Goal: Entertainment & Leisure: Consume media (video, audio)

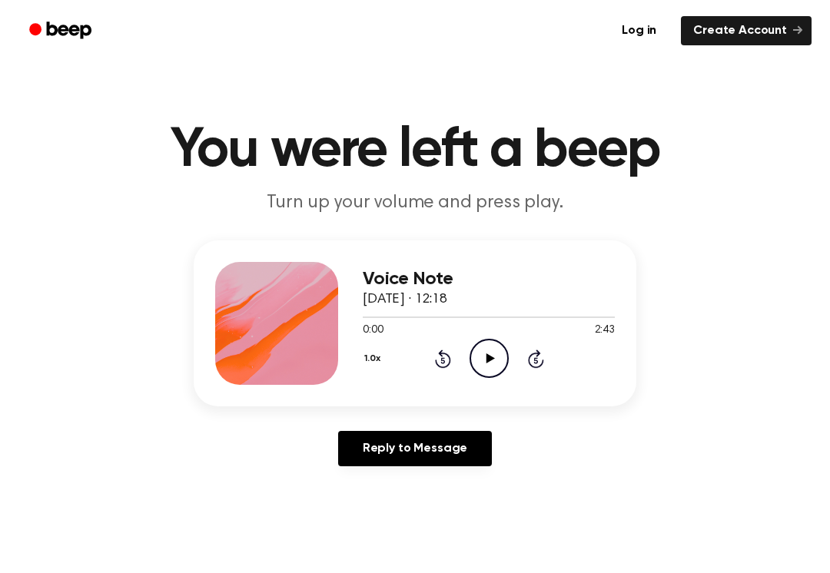
click at [483, 362] on icon "Play Audio" at bounding box center [488, 358] width 39 height 39
click at [487, 358] on icon at bounding box center [489, 358] width 7 height 10
click at [493, 357] on icon "Play Audio" at bounding box center [488, 358] width 39 height 39
click at [504, 352] on icon "Pause Audio" at bounding box center [488, 358] width 39 height 39
click at [489, 362] on icon "Play Audio" at bounding box center [488, 358] width 39 height 39
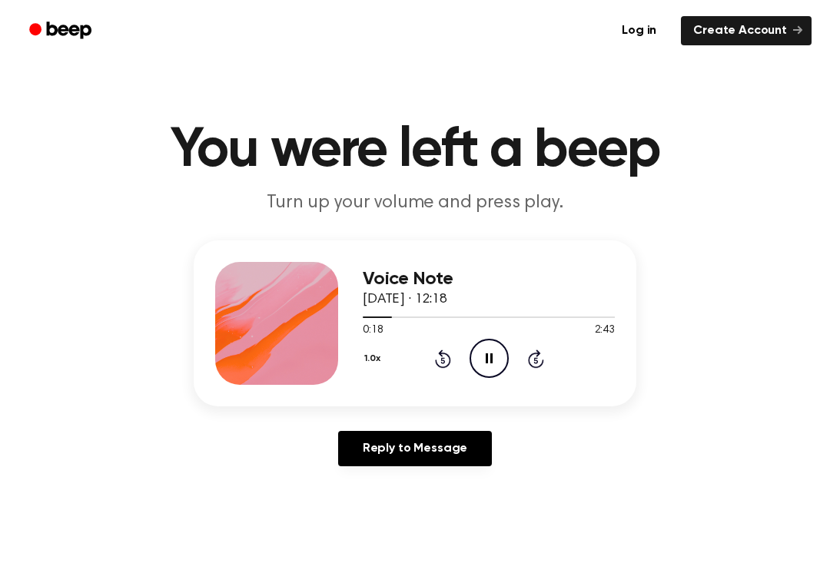
click at [449, 350] on icon "Rewind 5 seconds" at bounding box center [442, 359] width 17 height 20
click at [442, 357] on icon at bounding box center [443, 359] width 16 height 18
click at [443, 362] on icon "Rewind 5 seconds" at bounding box center [442, 359] width 17 height 20
click at [437, 363] on icon at bounding box center [443, 359] width 16 height 18
click at [481, 361] on icon "Pause Audio" at bounding box center [488, 358] width 39 height 39
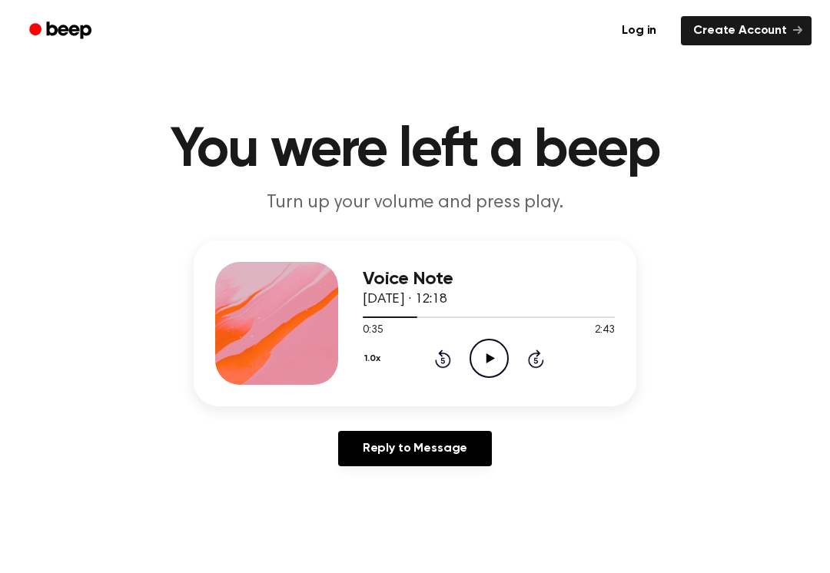
click at [479, 357] on icon "Play Audio" at bounding box center [488, 358] width 39 height 39
click at [486, 357] on icon at bounding box center [489, 358] width 7 height 10
click at [485, 358] on icon "Play Audio" at bounding box center [488, 358] width 39 height 39
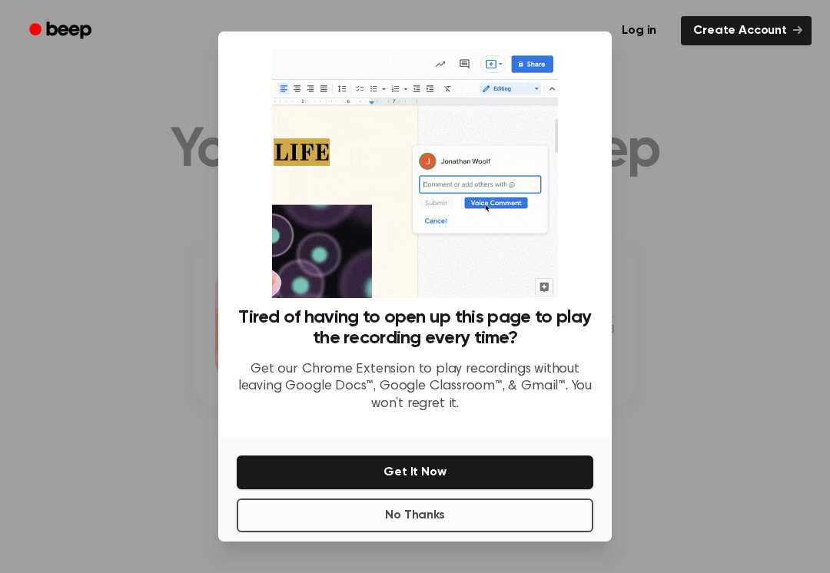
click at [435, 516] on button "No Thanks" at bounding box center [415, 516] width 357 height 34
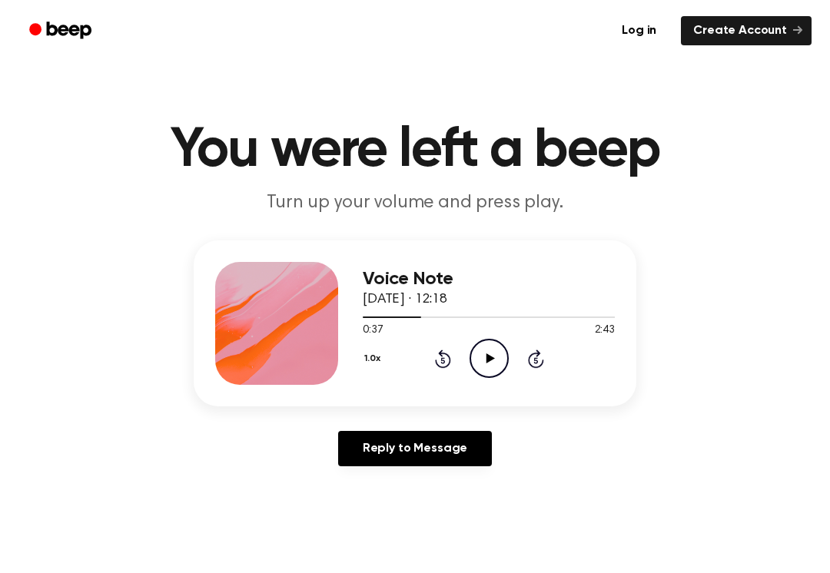
click at [474, 353] on icon "Play Audio" at bounding box center [488, 358] width 39 height 39
click at [487, 356] on icon at bounding box center [489, 358] width 7 height 10
click at [486, 370] on icon "Play Audio" at bounding box center [488, 358] width 39 height 39
click at [490, 354] on icon at bounding box center [489, 358] width 7 height 10
click at [483, 357] on icon "Play Audio" at bounding box center [488, 358] width 39 height 39
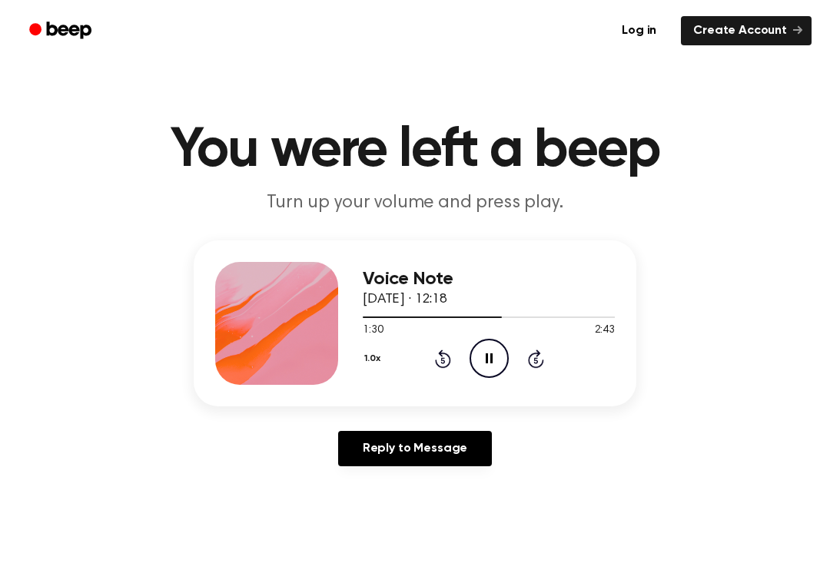
click at [499, 356] on icon "Pause Audio" at bounding box center [488, 358] width 39 height 39
click at [491, 363] on icon "Play Audio" at bounding box center [488, 358] width 39 height 39
click at [436, 350] on icon "Rewind 5 seconds" at bounding box center [442, 359] width 17 height 20
click at [443, 356] on icon at bounding box center [443, 359] width 16 height 18
click at [443, 355] on icon "Rewind 5 seconds" at bounding box center [442, 359] width 17 height 20
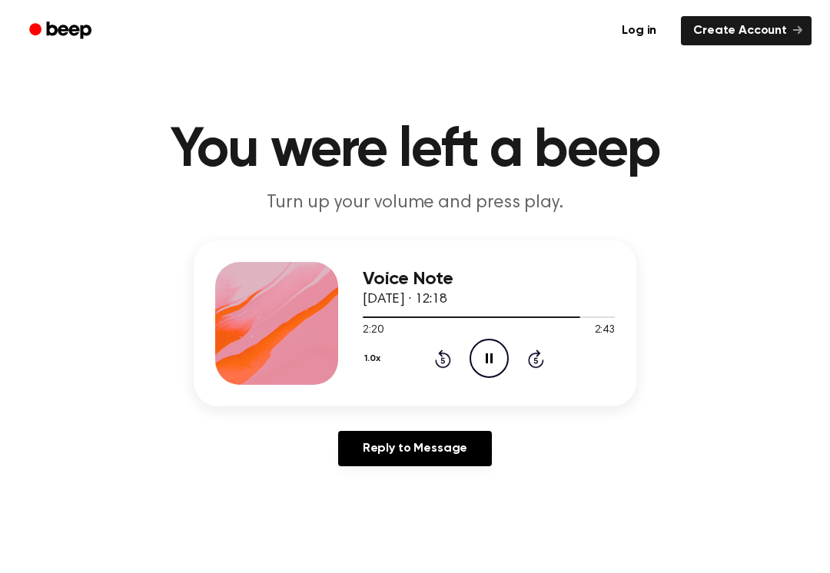
click at [440, 357] on icon "Rewind 5 seconds" at bounding box center [442, 359] width 17 height 20
click at [449, 352] on icon "Rewind 5 seconds" at bounding box center [442, 359] width 17 height 20
